Goal: Information Seeking & Learning: Learn about a topic

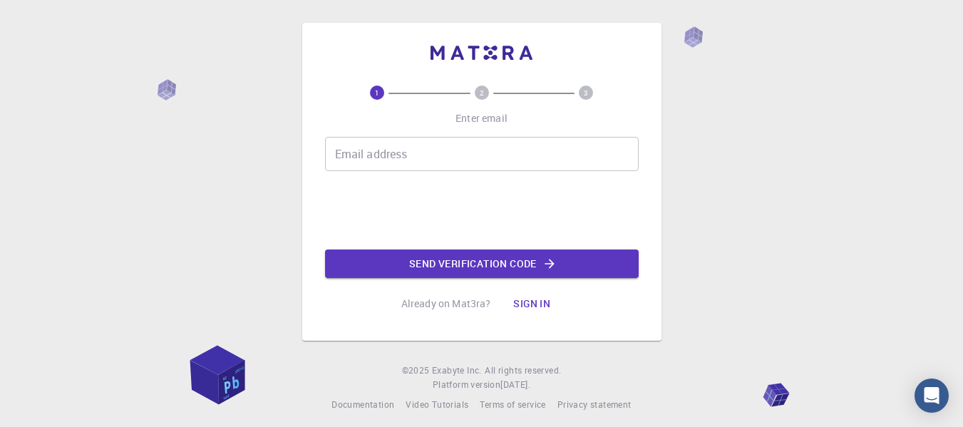
click at [436, 141] on input "Email address" at bounding box center [482, 154] width 314 height 34
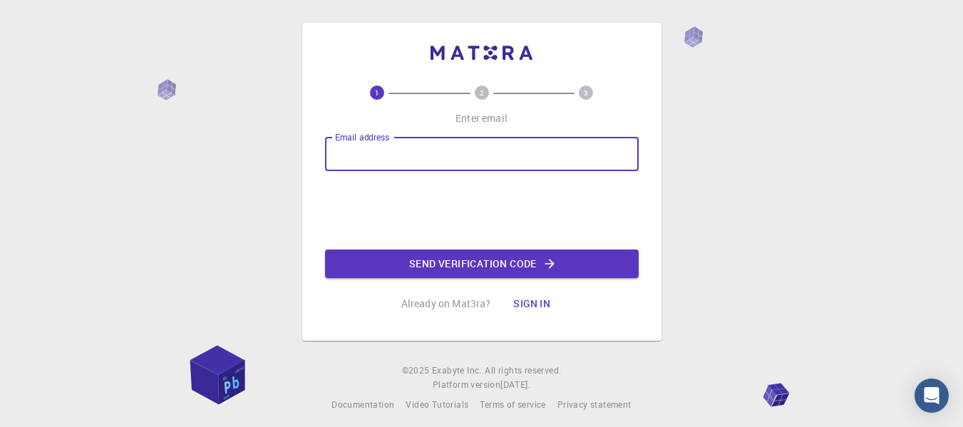
type input "karinm2221600@correo.uis.edu.co"
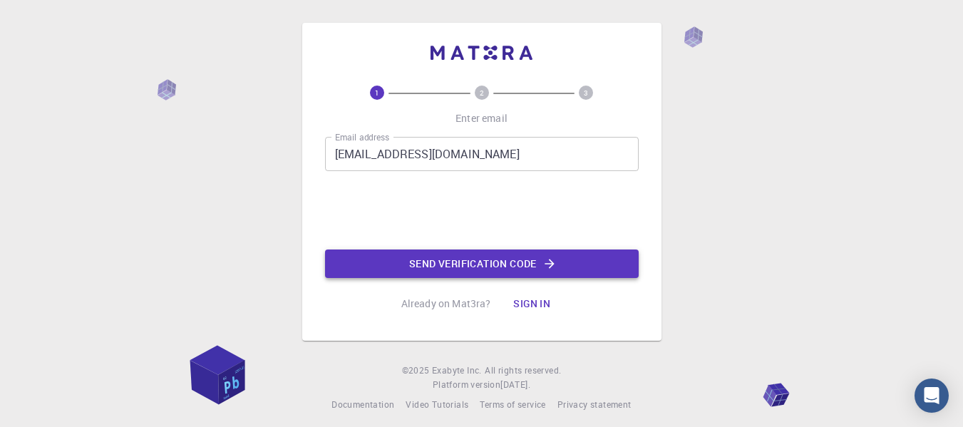
click at [459, 270] on button "Send verification code" at bounding box center [482, 264] width 314 height 29
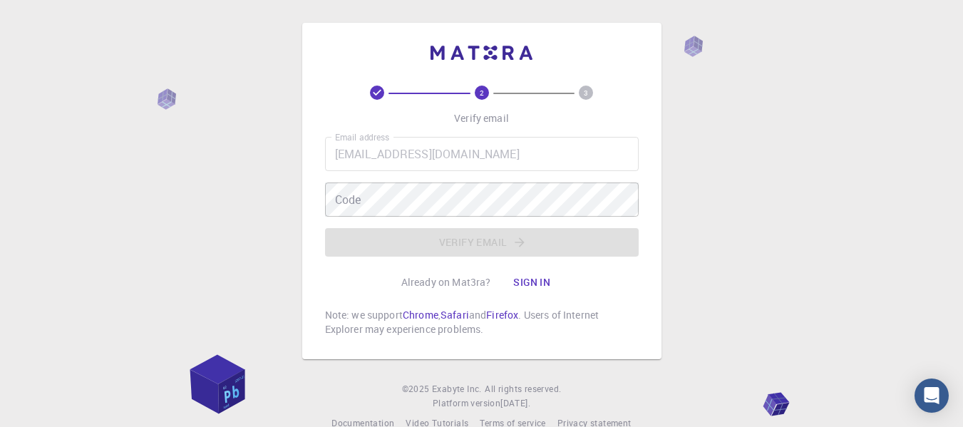
click at [540, 286] on button "Sign in" at bounding box center [532, 282] width 60 height 29
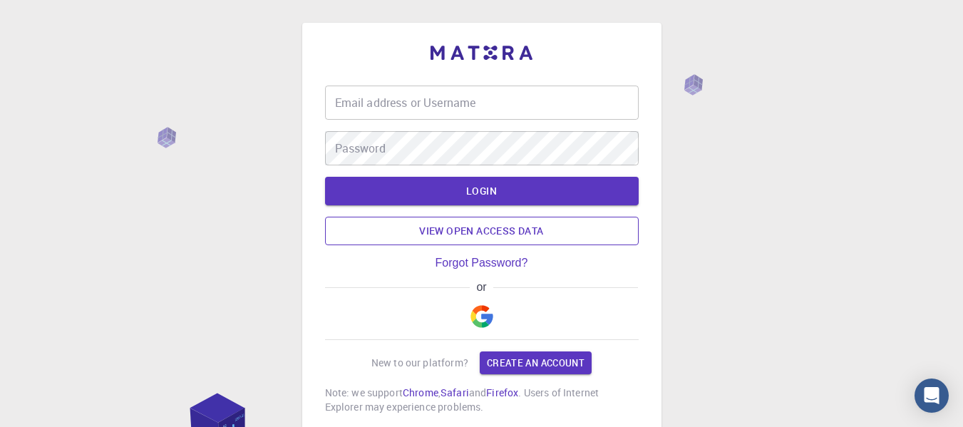
click at [470, 235] on link "View open access data" at bounding box center [482, 231] width 314 height 29
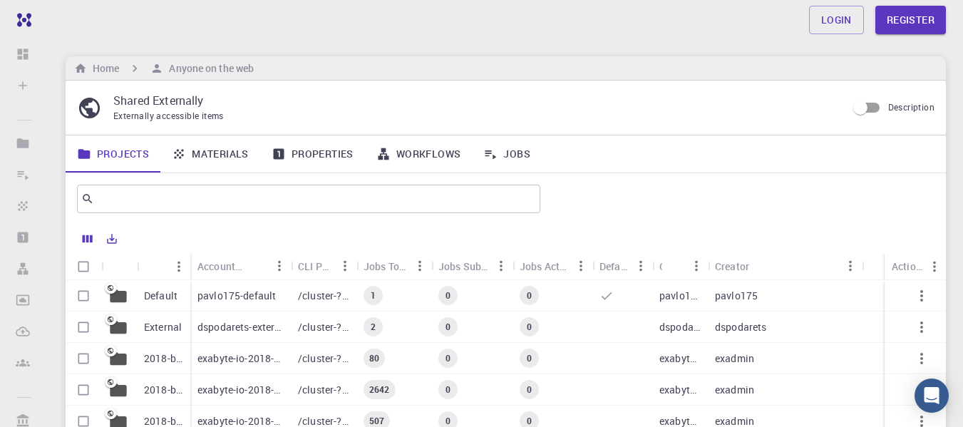
click at [231, 145] on link "Materials" at bounding box center [210, 154] width 100 height 37
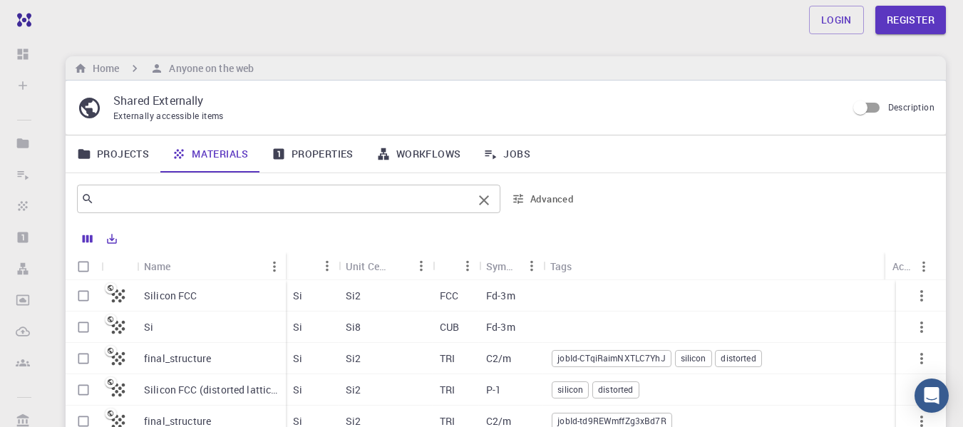
click at [269, 203] on input "text" at bounding box center [283, 199] width 379 height 20
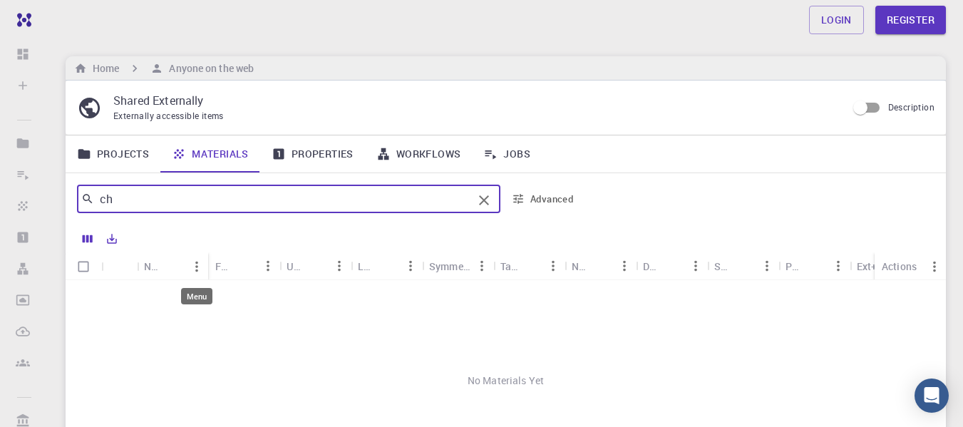
type input "c"
